Goal: Transaction & Acquisition: Purchase product/service

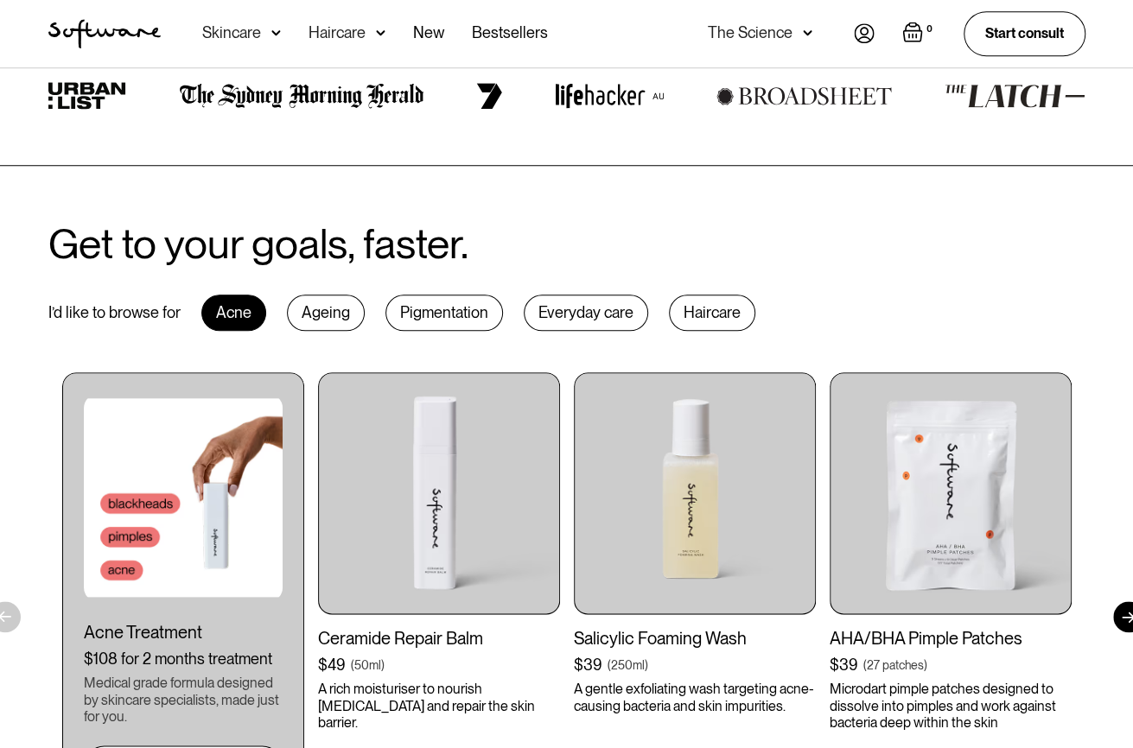
scroll to position [691, 0]
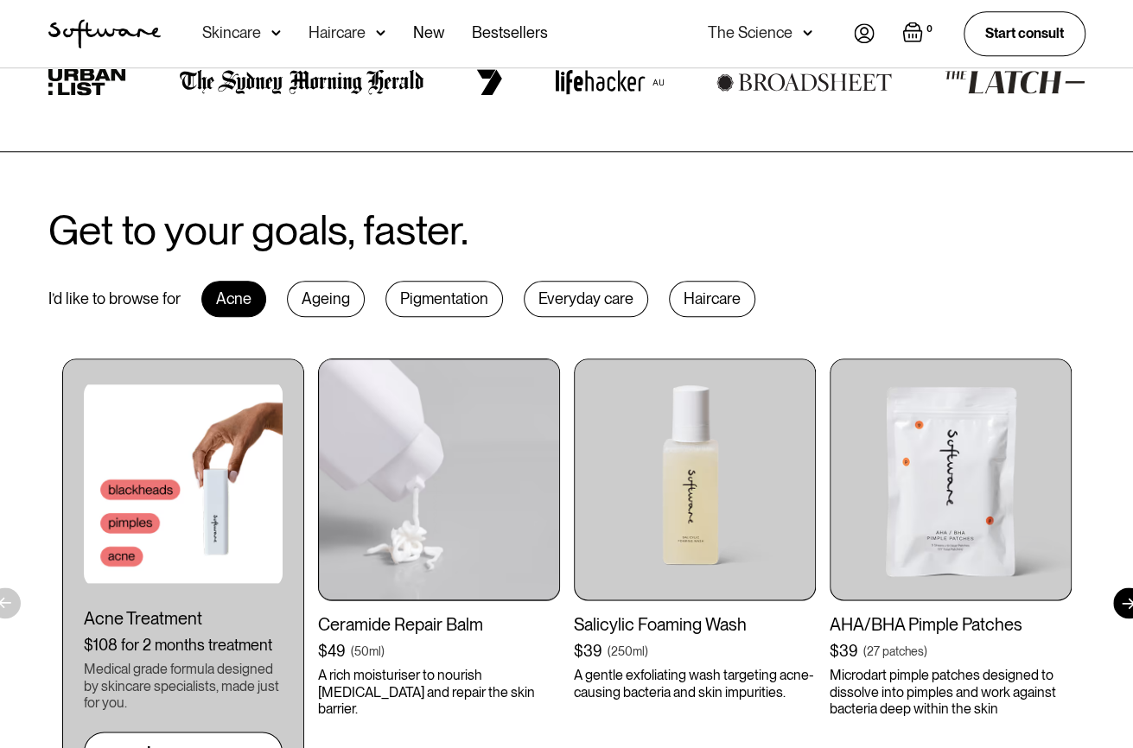
click at [447, 489] on img at bounding box center [439, 480] width 242 height 242
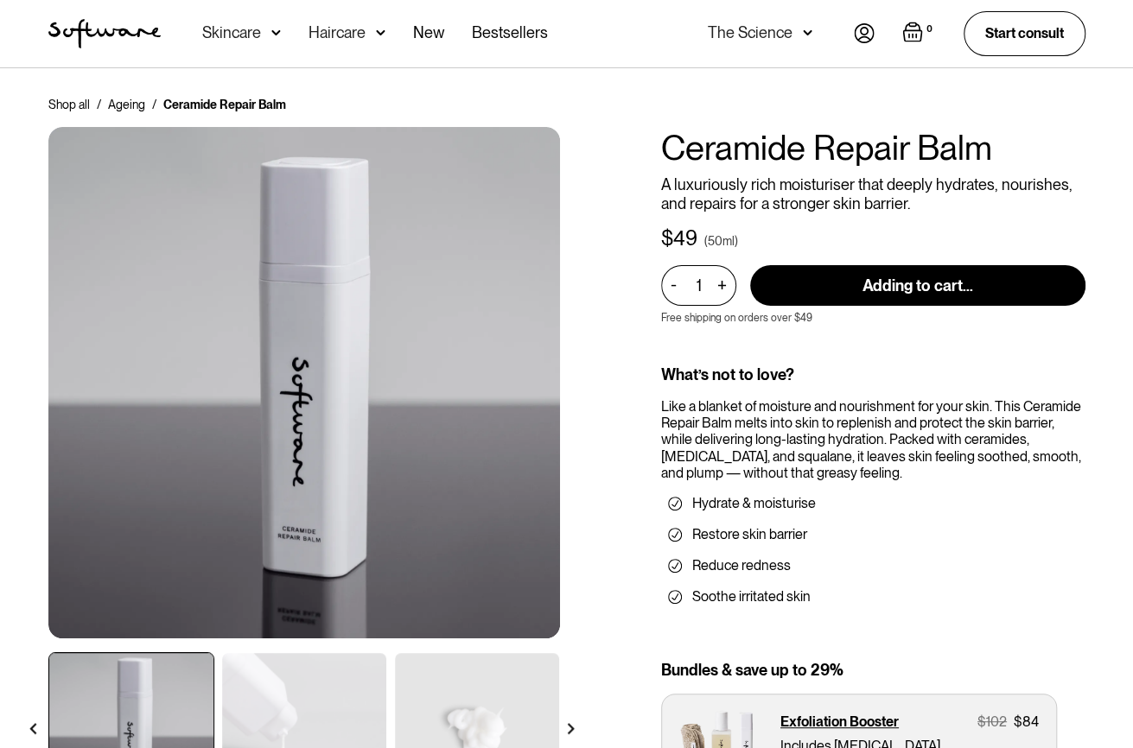
type input "Add to cart"
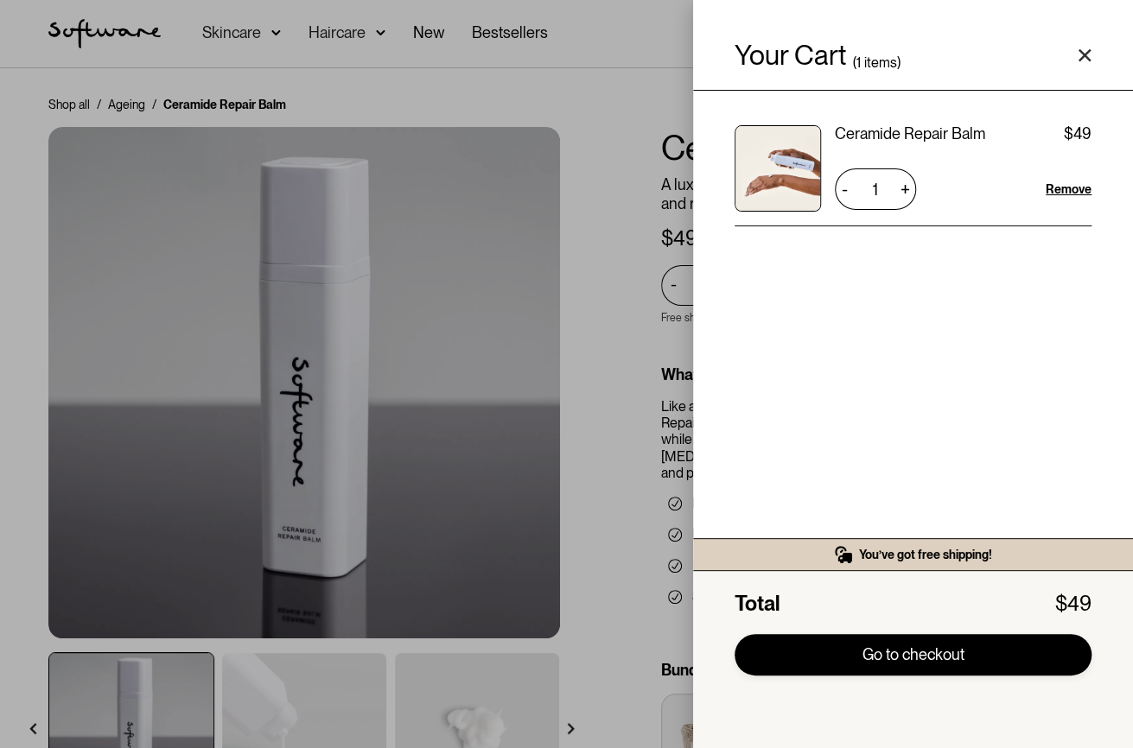
click at [922, 661] on link "Go to checkout" at bounding box center [913, 654] width 357 height 41
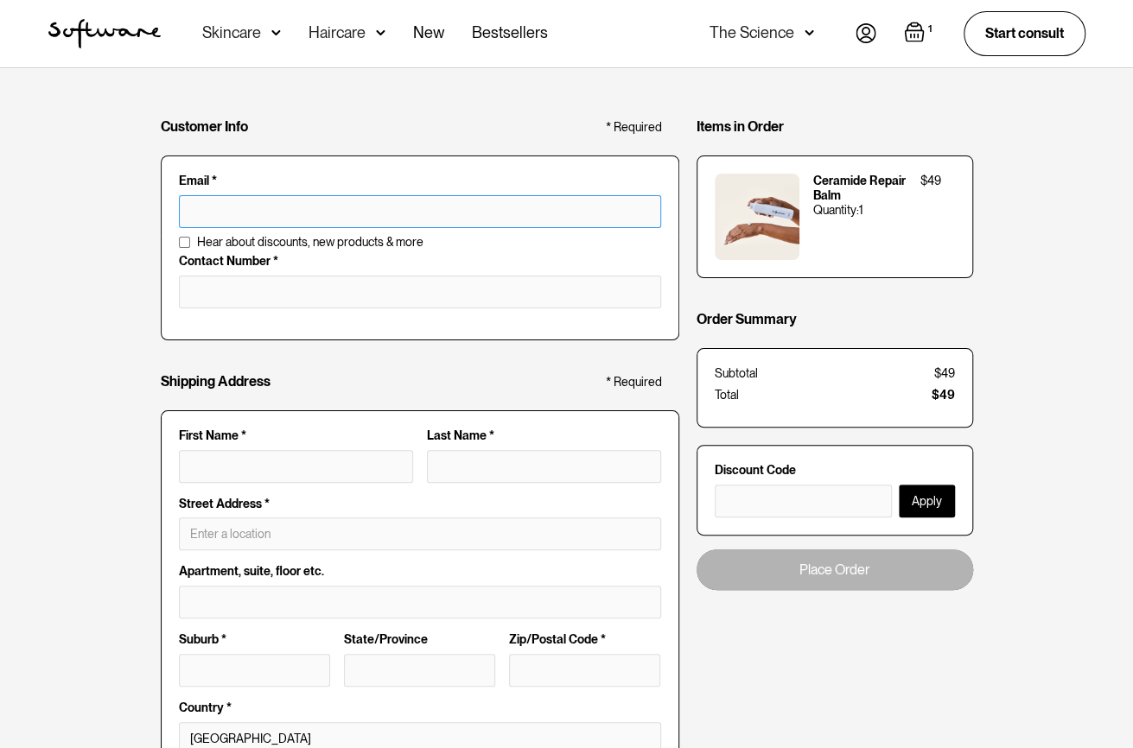
click at [290, 220] on input "text" at bounding box center [420, 211] width 482 height 33
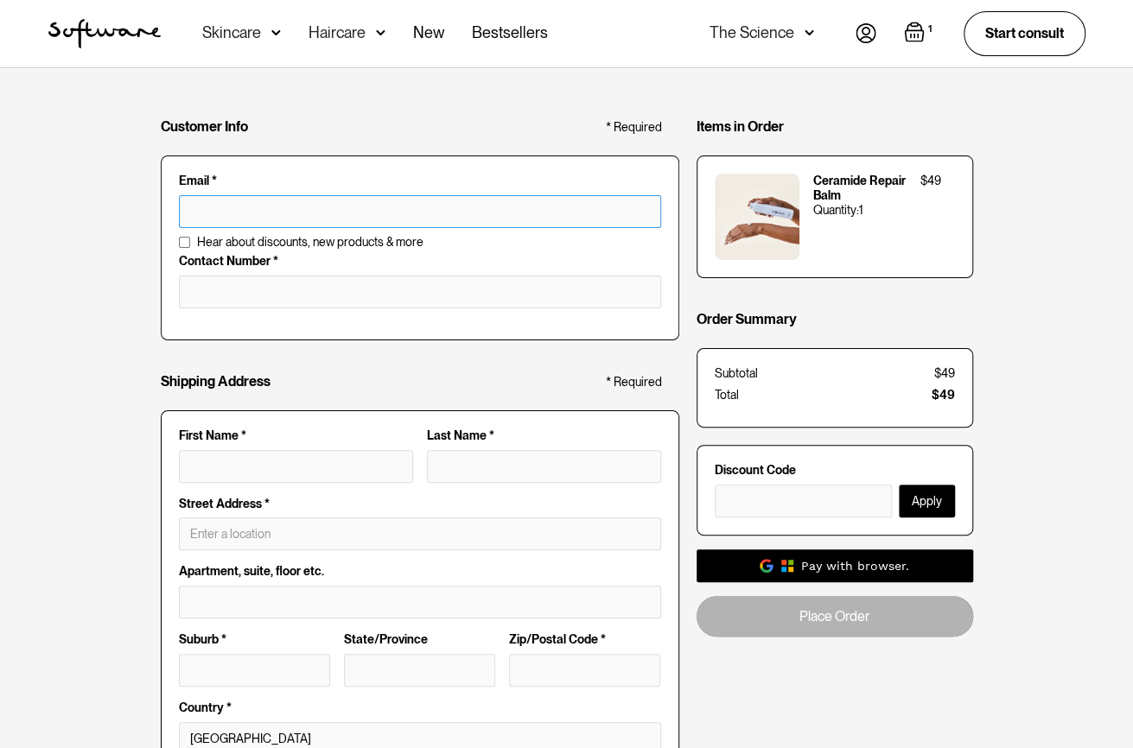
type input "[EMAIL_ADDRESS][DOMAIN_NAME]"
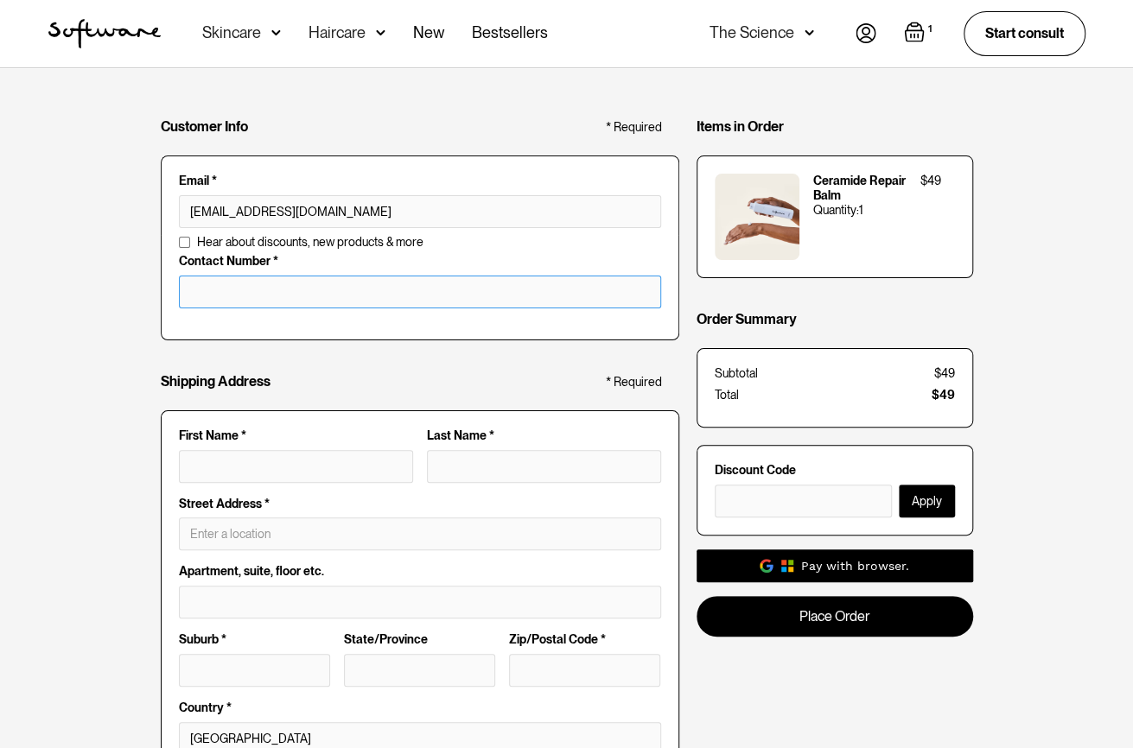
click at [320, 293] on input "tel" at bounding box center [420, 292] width 482 height 33
click at [315, 469] on input "First Name *" at bounding box center [296, 466] width 234 height 33
type input "[PERSON_NAME]"
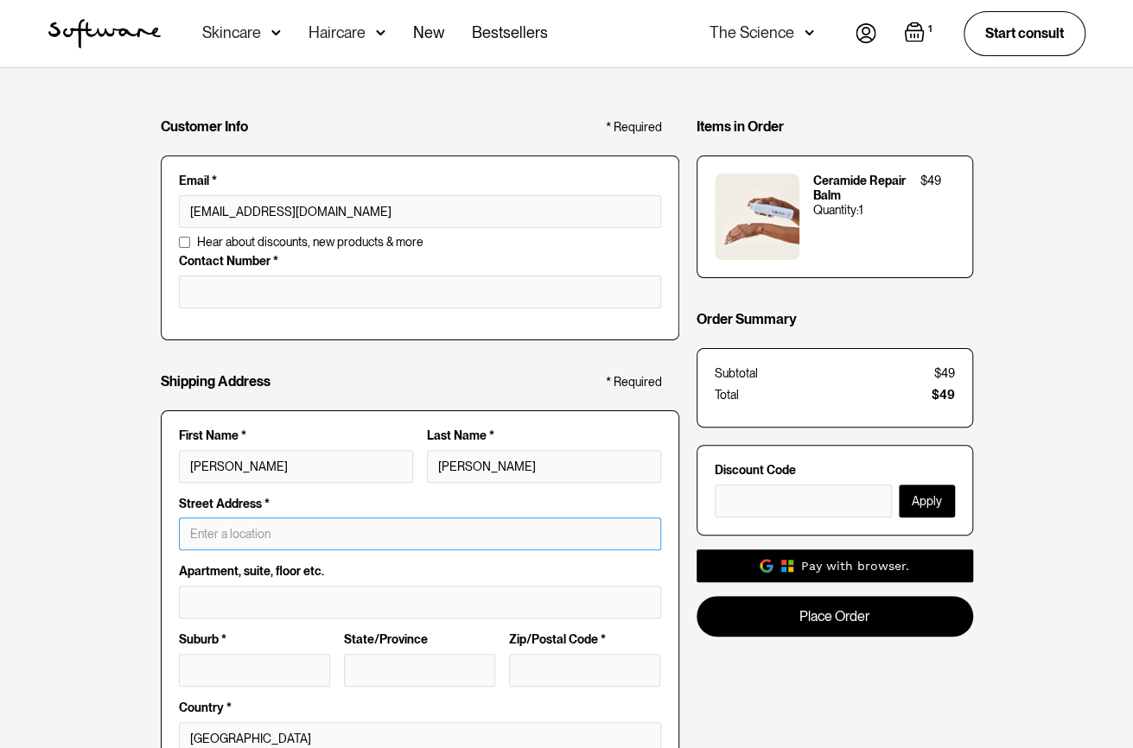
type input "[STREET_ADDRESS]"
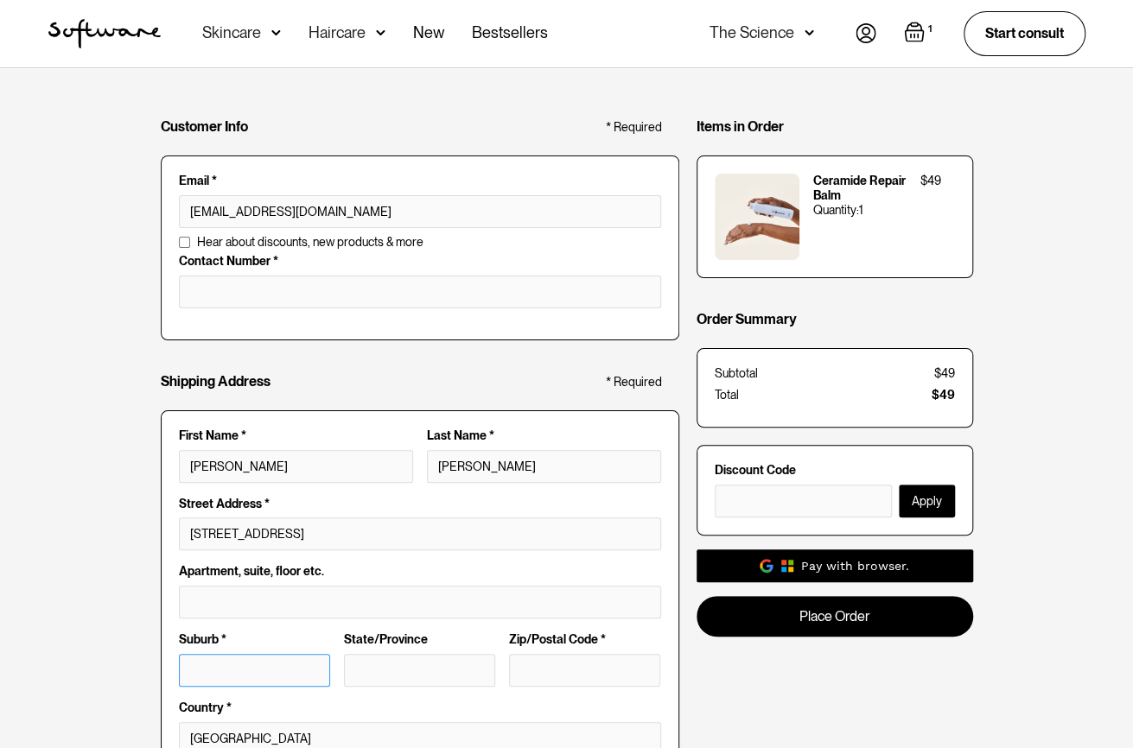
type input "[GEOGRAPHIC_DATA]"
type input "WA"
type input "6722"
type input "[PERSON_NAME]"
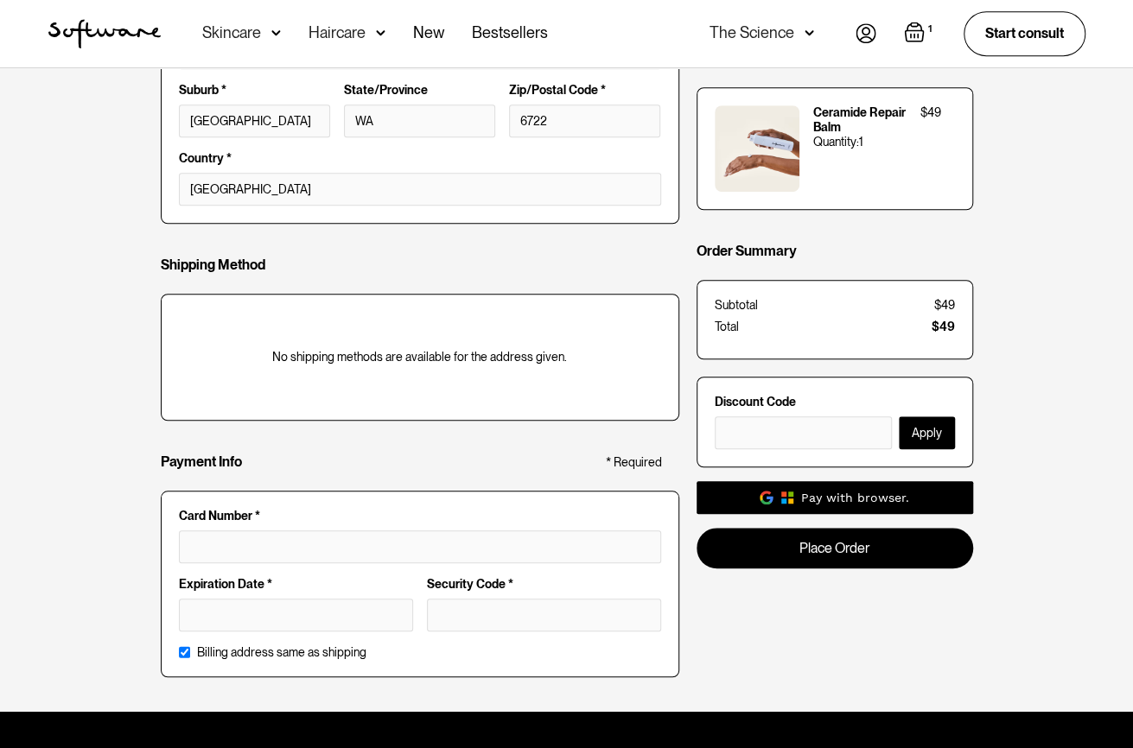
scroll to position [778, 0]
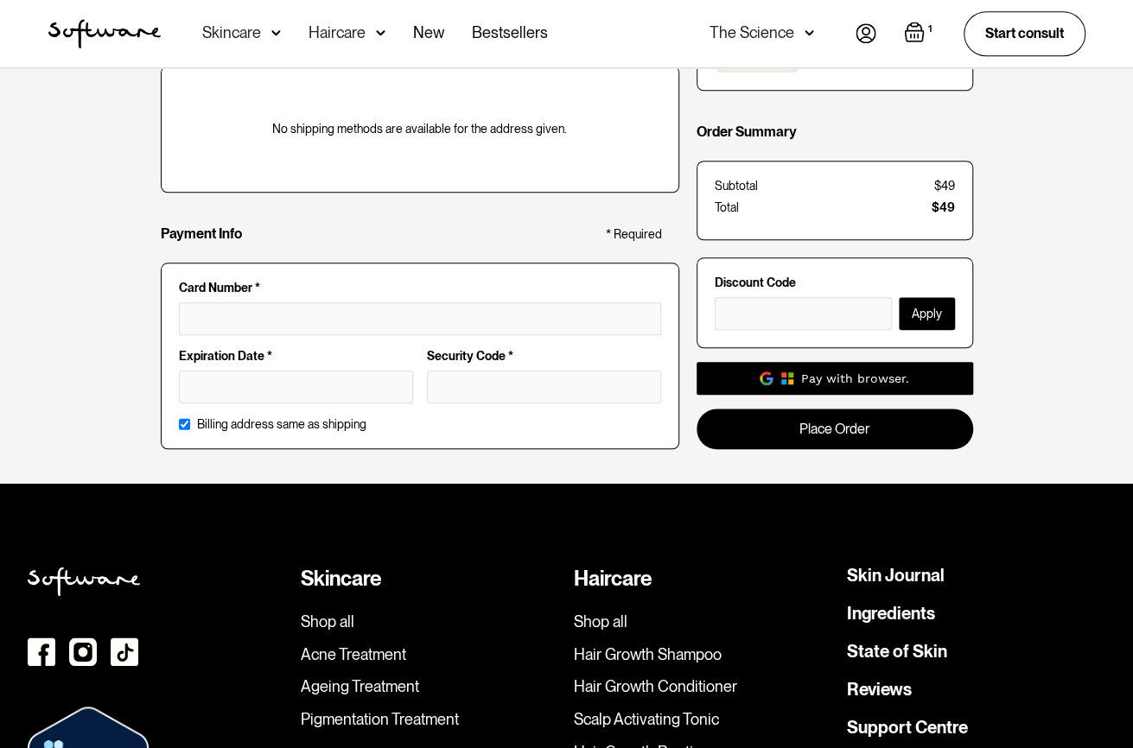
click at [229, 302] on div at bounding box center [420, 318] width 482 height 33
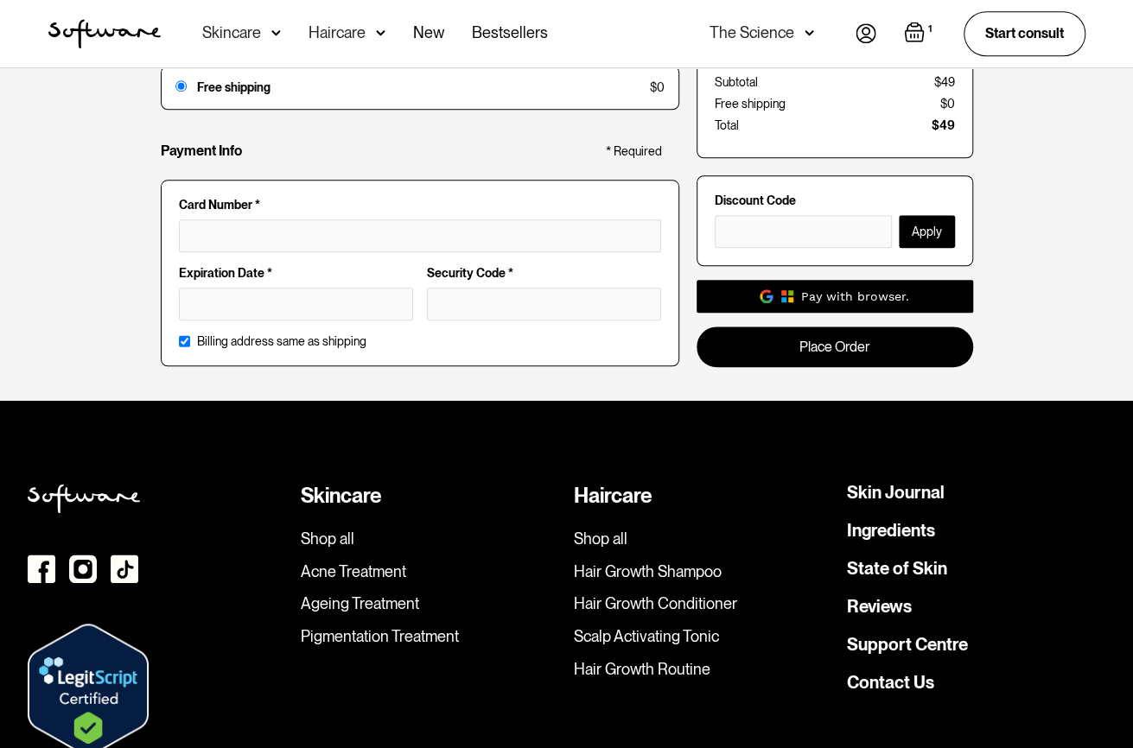
click at [297, 321] on div "Expiration Date *" at bounding box center [296, 300] width 248 height 68
